Goal: Task Accomplishment & Management: Manage account settings

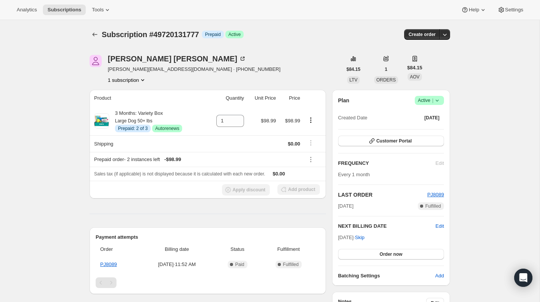
click at [439, 99] on icon at bounding box center [437, 101] width 8 height 8
click at [442, 129] on span "Cancel subscription" at bounding box center [426, 129] width 43 height 6
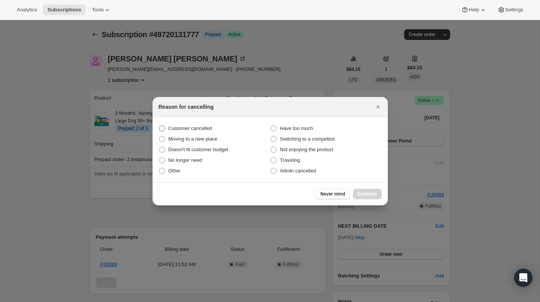
click at [203, 130] on span "Customer cancelled" at bounding box center [190, 129] width 44 height 6
click at [159, 126] on input "Customer cancelled" at bounding box center [159, 126] width 0 height 0
radio input "true"
click at [359, 192] on span "Continue" at bounding box center [367, 194] width 20 height 6
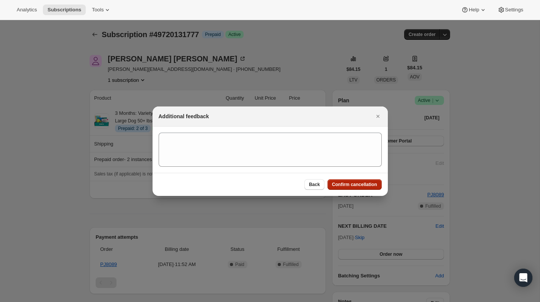
click at [355, 182] on span "Confirm cancellation" at bounding box center [354, 185] width 45 height 6
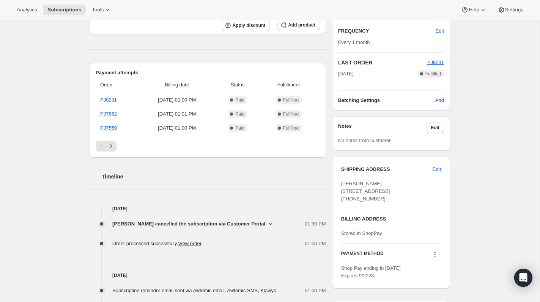
scroll to position [146, 0]
